Goal: Entertainment & Leisure: Consume media (video, audio)

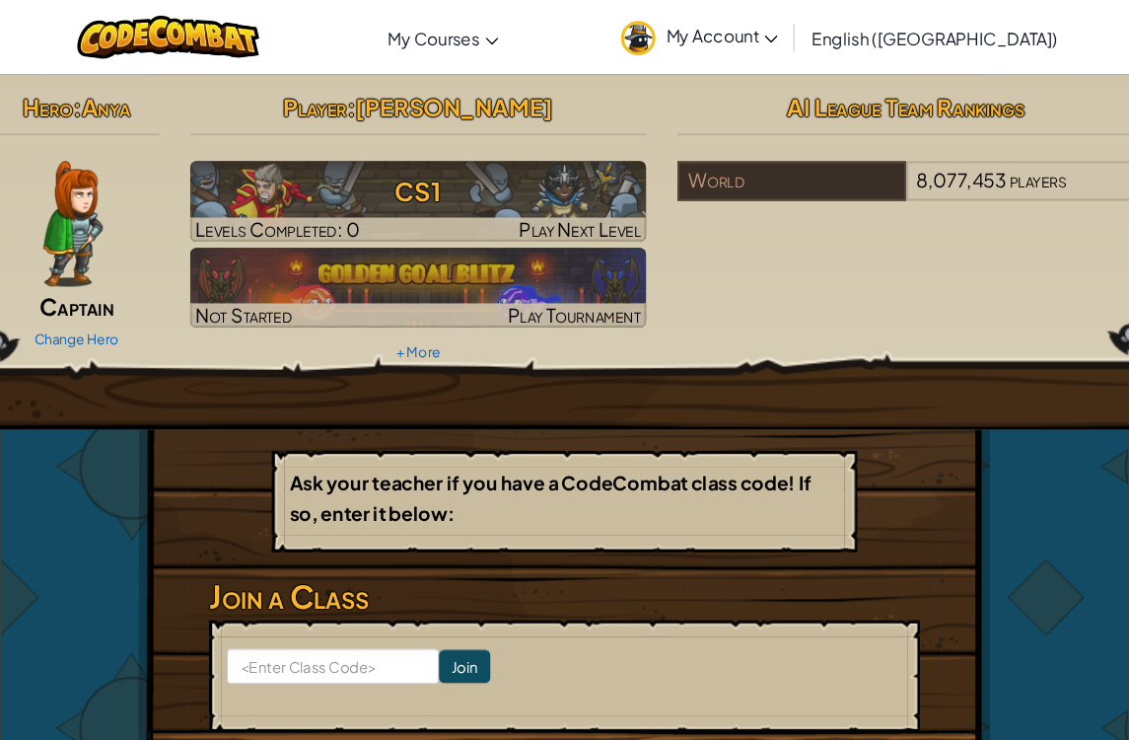
scroll to position [6, 0]
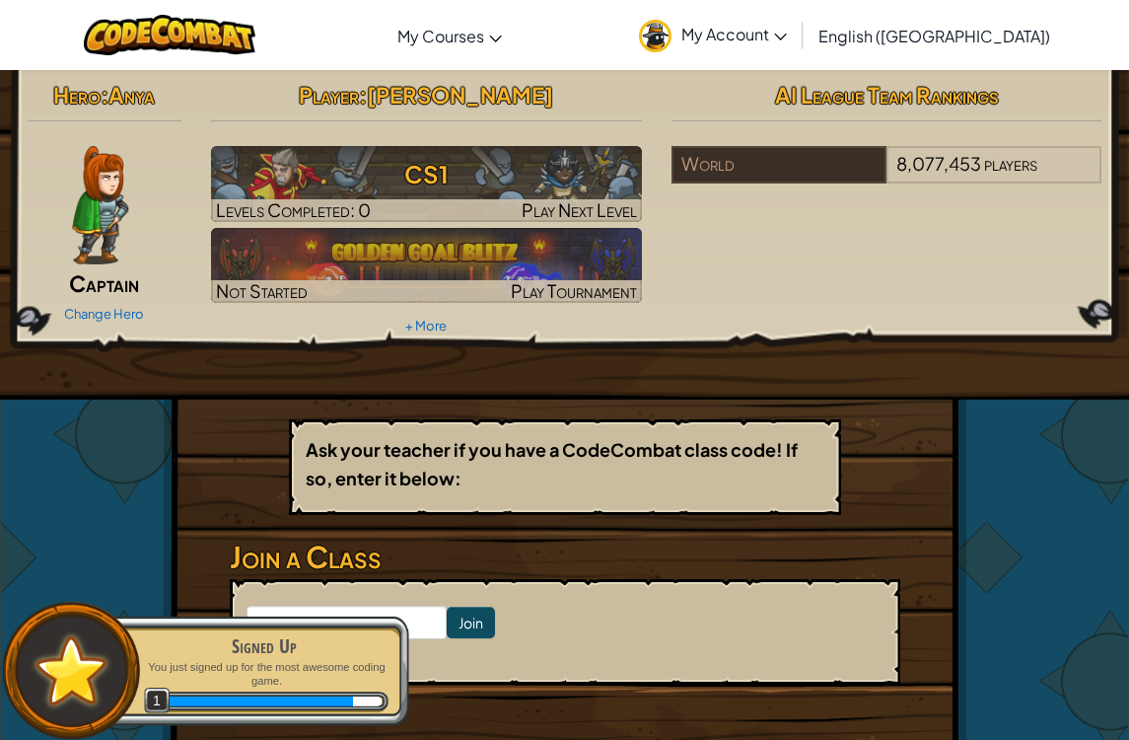
click at [392, 255] on img at bounding box center [426, 265] width 431 height 75
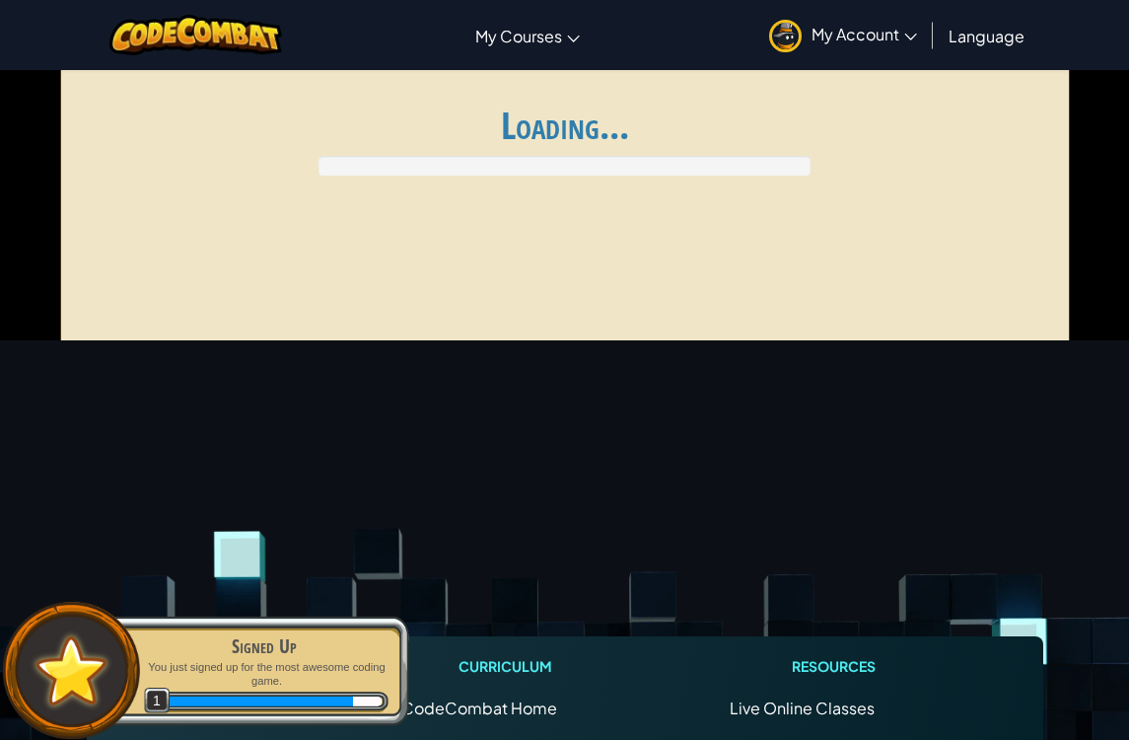
click at [62, 667] on img at bounding box center [72, 670] width 90 height 88
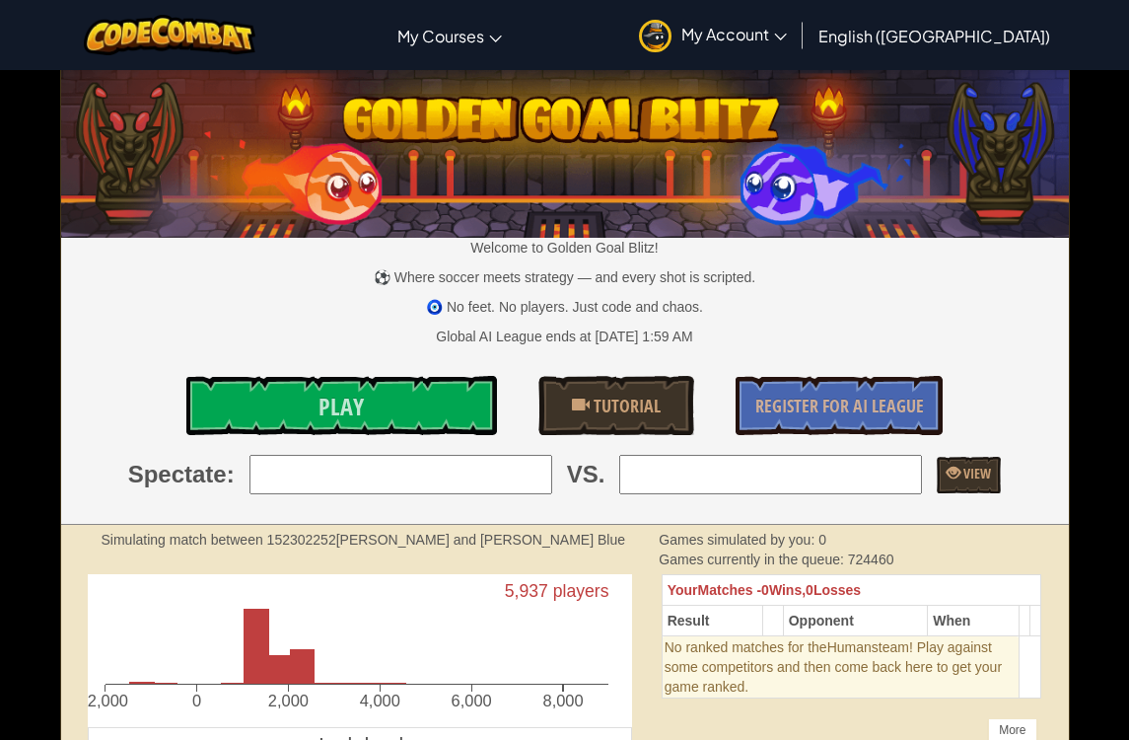
click at [789, 163] on img at bounding box center [565, 150] width 1008 height 176
click at [566, 117] on img at bounding box center [565, 150] width 1008 height 176
click at [349, 415] on span "Play" at bounding box center [340, 406] width 45 height 32
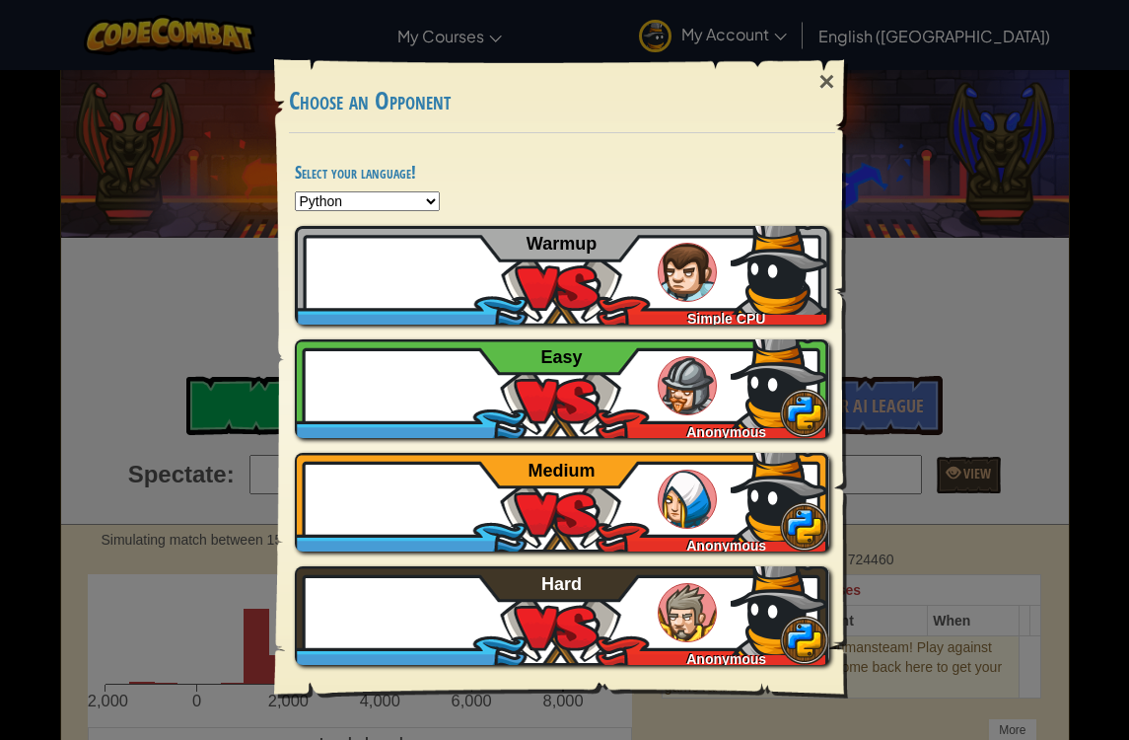
click at [580, 533] on div "ParkerL09738653 Anonymous Medium" at bounding box center [562, 502] width 534 height 99
